Goal: Find specific page/section: Find specific page/section

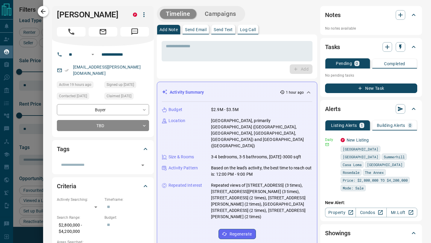
scroll to position [239, 0]
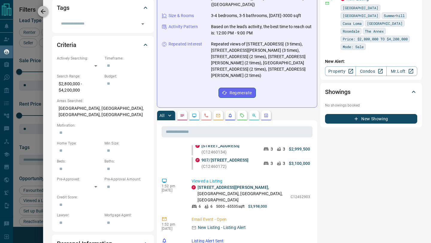
click at [41, 10] on icon "button" at bounding box center [43, 11] width 7 height 7
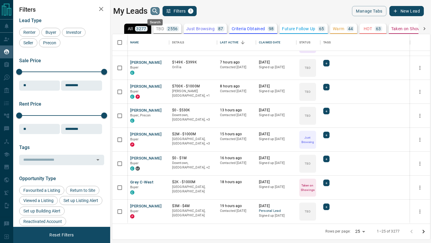
click at [154, 12] on icon "search button" at bounding box center [154, 10] width 7 height 7
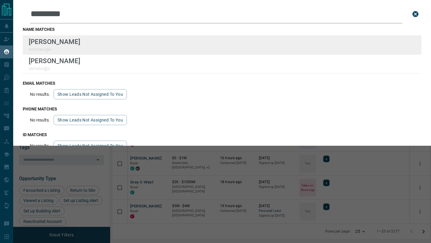
type input "*********"
click at [0, 0] on div "Lead Transfers Claim Leads My Leads Tasks Opportunities Deals Campaigns Automat…" at bounding box center [215, 118] width 431 height 236
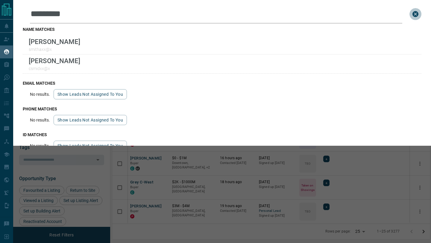
click at [417, 14] on icon "close search bar" at bounding box center [416, 14] width 6 height 6
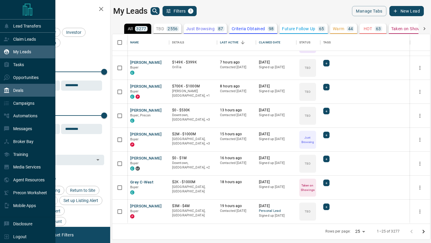
click at [1, 91] on div "Deals" at bounding box center [27, 90] width 55 height 13
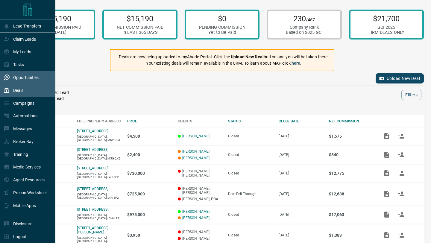
click at [1, 82] on div "Opportunities" at bounding box center [27, 77] width 55 height 13
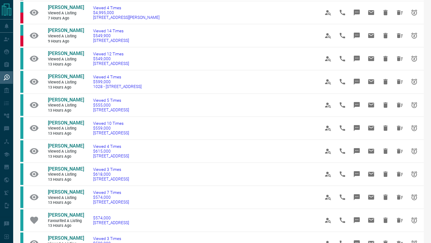
scroll to position [289, 0]
